Goal: Task Accomplishment & Management: Manage account settings

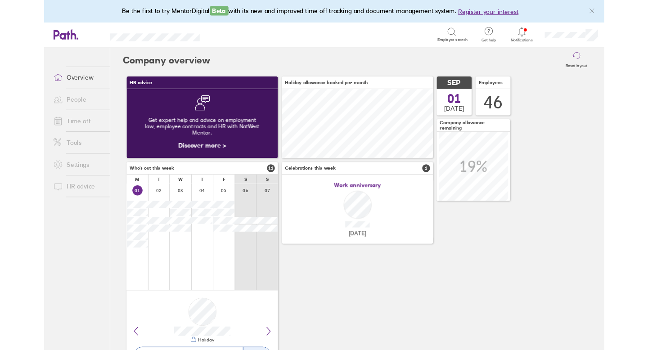
scroll to position [80, 175]
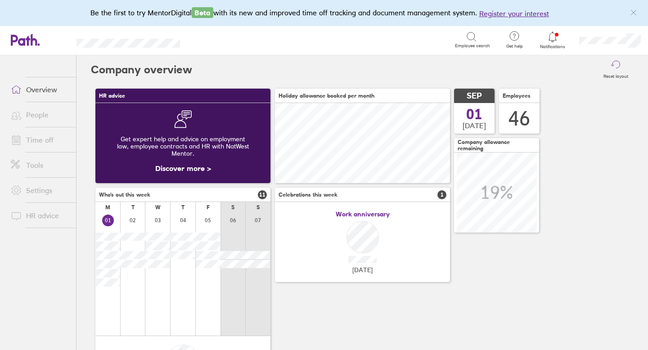
click at [45, 140] on link "Time off" at bounding box center [40, 140] width 72 height 18
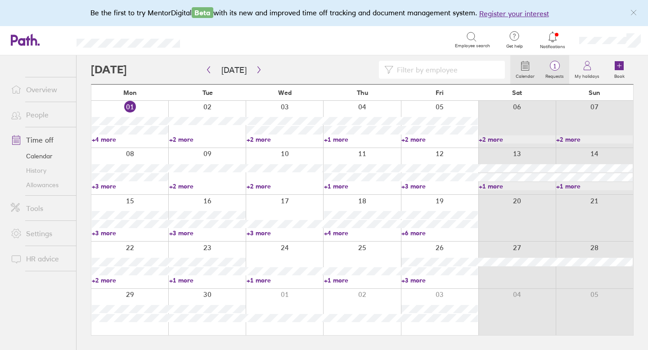
click at [557, 65] on span "1" at bounding box center [554, 66] width 29 height 7
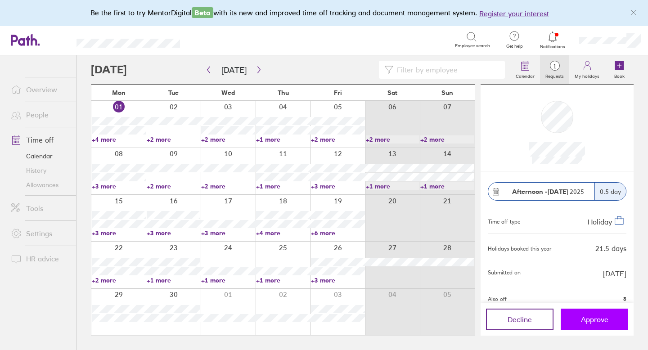
click at [591, 321] on span "Approve" at bounding box center [594, 320] width 27 height 8
click at [46, 186] on link "Allowances" at bounding box center [40, 185] width 72 height 14
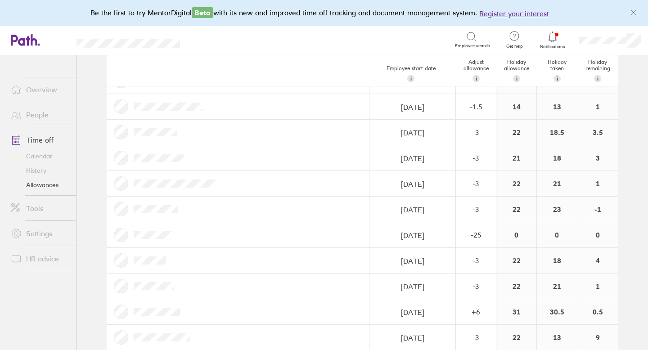
scroll to position [587, 0]
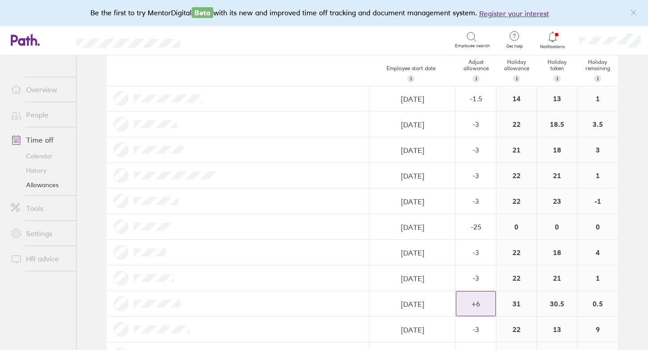
click at [487, 300] on div "+ 6" at bounding box center [476, 304] width 39 height 8
click at [490, 300] on div "+" at bounding box center [488, 299] width 7 height 7
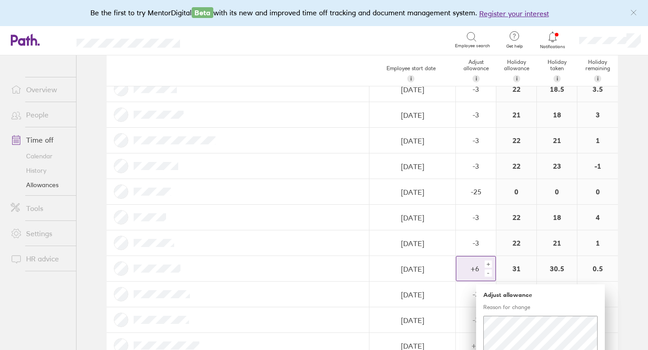
scroll to position [642, 0]
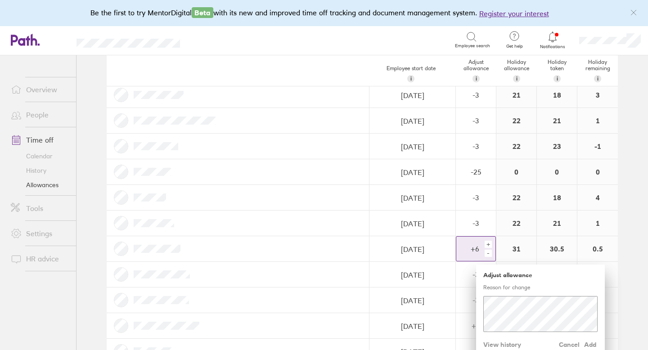
click at [490, 245] on div "+" at bounding box center [488, 244] width 7 height 7
click at [489, 245] on div "+" at bounding box center [488, 244] width 7 height 7
click at [592, 346] on span "Add" at bounding box center [591, 345] width 14 height 14
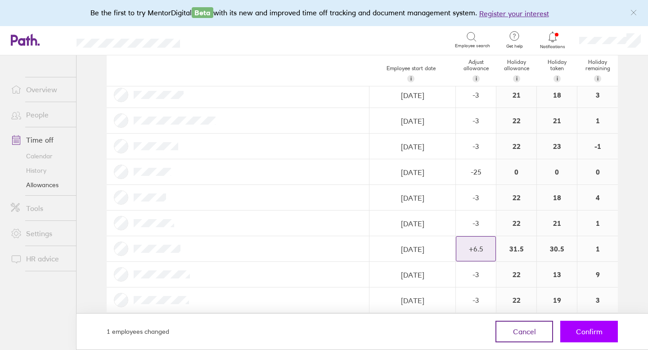
click at [588, 334] on span "Confirm" at bounding box center [589, 332] width 27 height 8
click at [590, 331] on span "Confirm" at bounding box center [589, 332] width 27 height 8
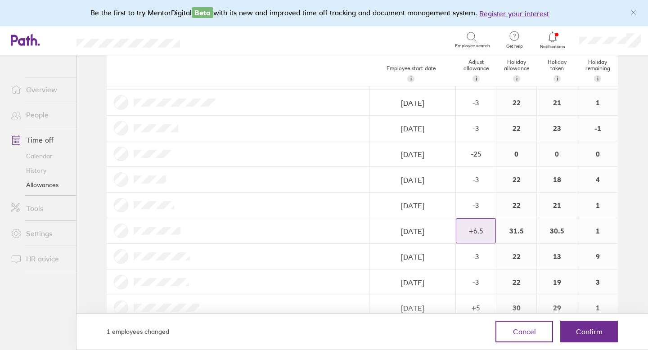
scroll to position [661, 0]
click at [597, 336] on button "Confirm" at bounding box center [590, 332] width 58 height 22
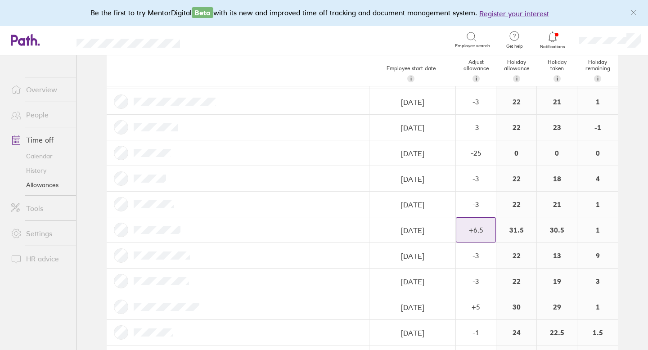
click at [52, 187] on link "Allowances" at bounding box center [40, 185] width 72 height 14
click at [48, 184] on link "Allowances" at bounding box center [40, 185] width 72 height 14
click at [41, 183] on link "Allowances" at bounding box center [40, 185] width 72 height 14
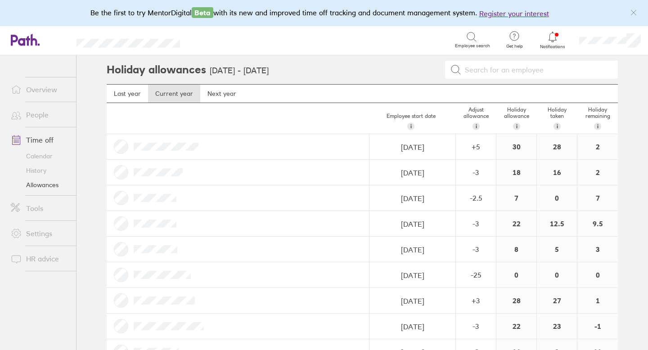
click at [53, 187] on link "Allowances" at bounding box center [40, 185] width 72 height 14
click at [46, 141] on link "Time off" at bounding box center [40, 140] width 72 height 18
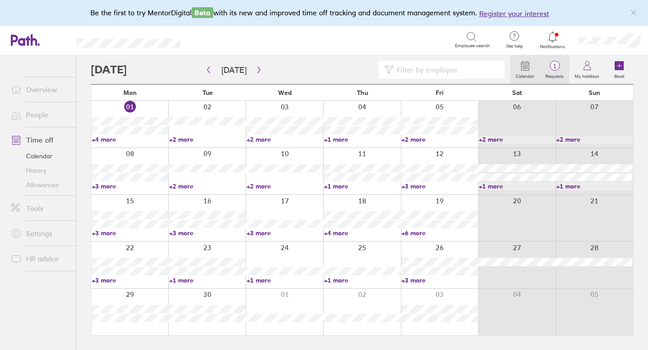
click at [559, 64] on span "1" at bounding box center [554, 66] width 29 height 7
